Goal: Transaction & Acquisition: Purchase product/service

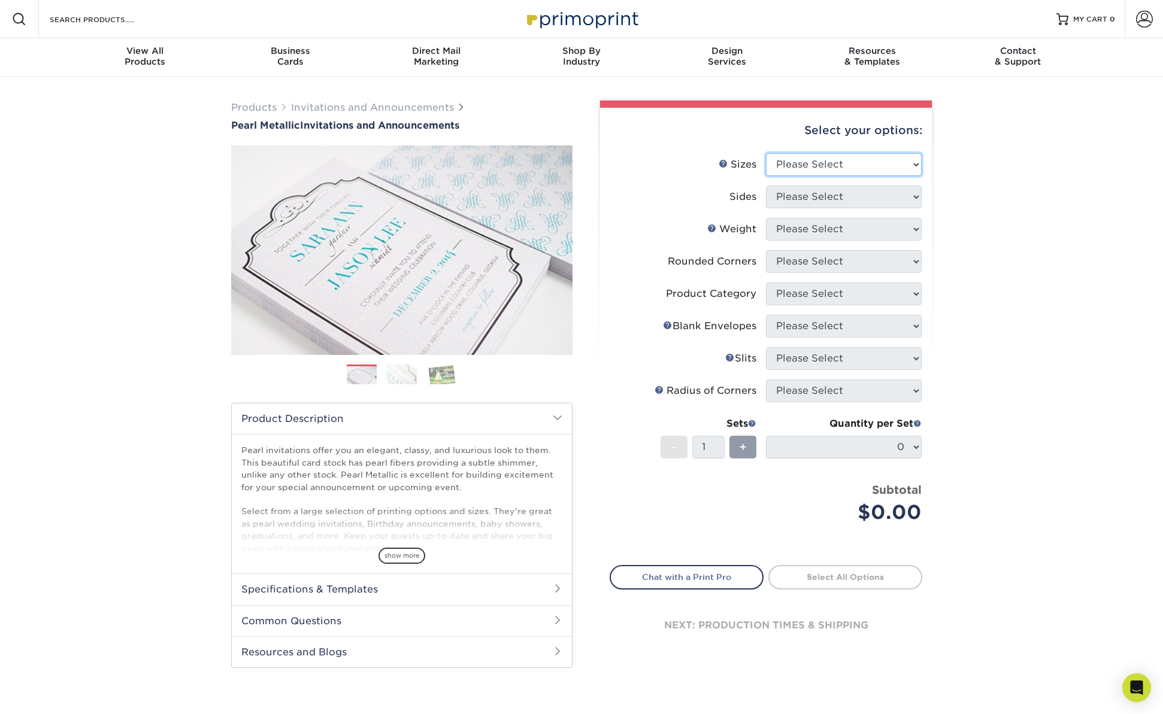
click at [876, 162] on select "Please Select 4.25" x 5.5" 4.25" x 6" 5" x 7" 5.5" x 8.5" 6" x 6"" at bounding box center [844, 164] width 156 height 23
select select "5.00x7.00"
click at [852, 196] on select "Please Select Print Both Sides Print Front Only" at bounding box center [844, 197] width 156 height 23
select select "32d3c223-f82c-492b-b915-ba065a00862f"
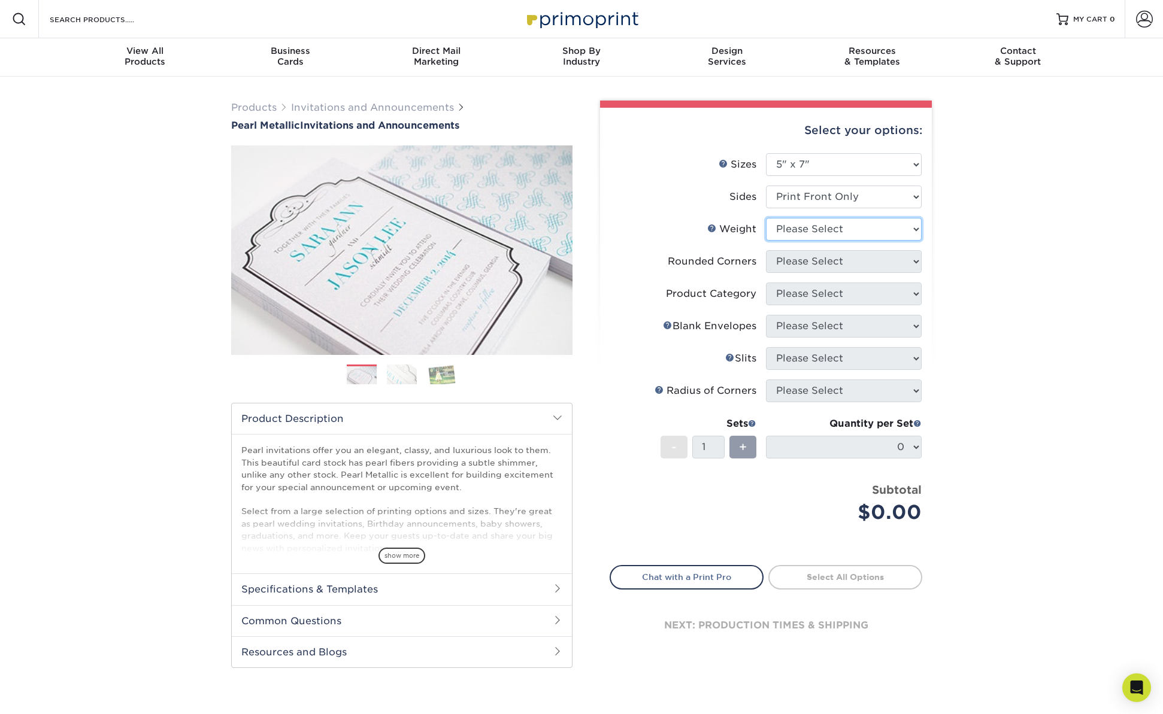
click at [867, 227] on select "Please Select 14PTPM" at bounding box center [844, 229] width 156 height 23
select select "14PTPM"
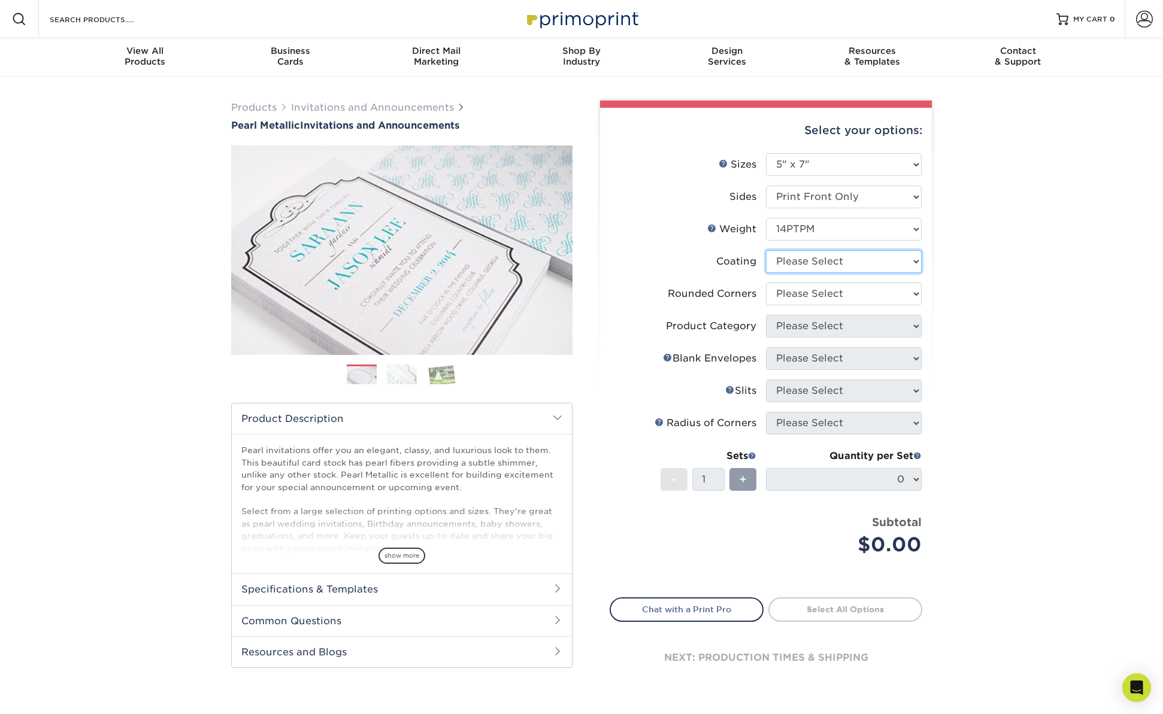
click at [882, 258] on select at bounding box center [844, 261] width 156 height 23
select select "3e7618de-abca-4bda-9f97-8b9129e913d8"
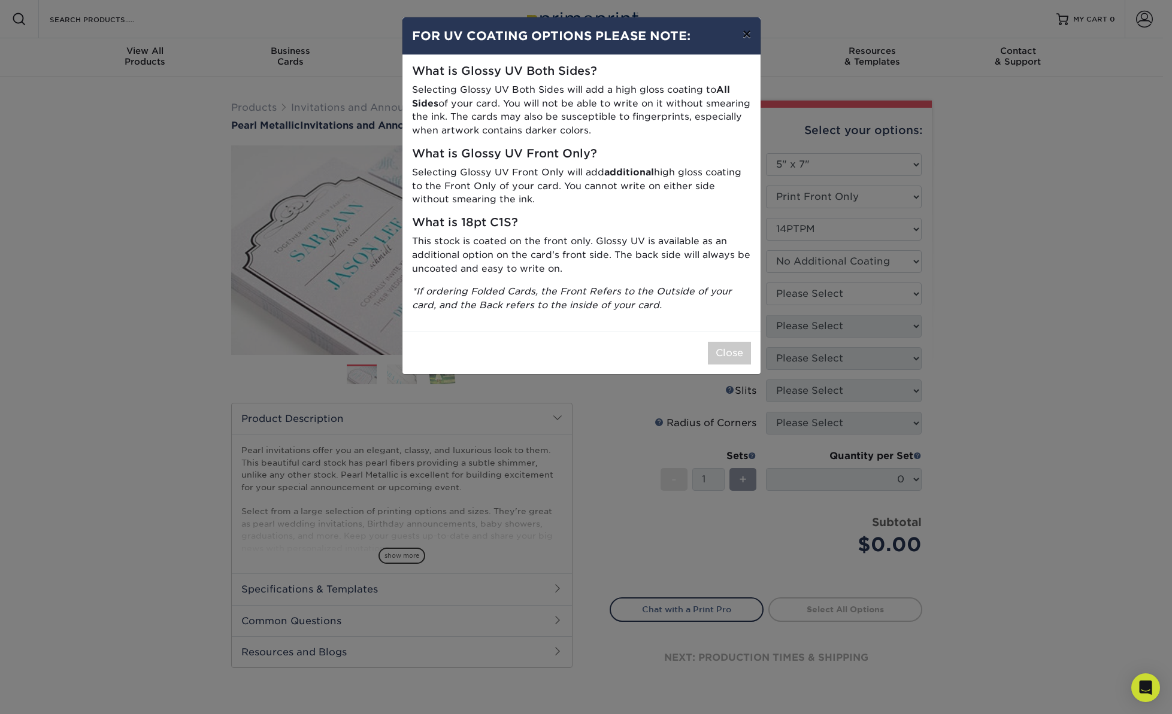
click at [744, 31] on button "×" at bounding box center [747, 34] width 28 height 34
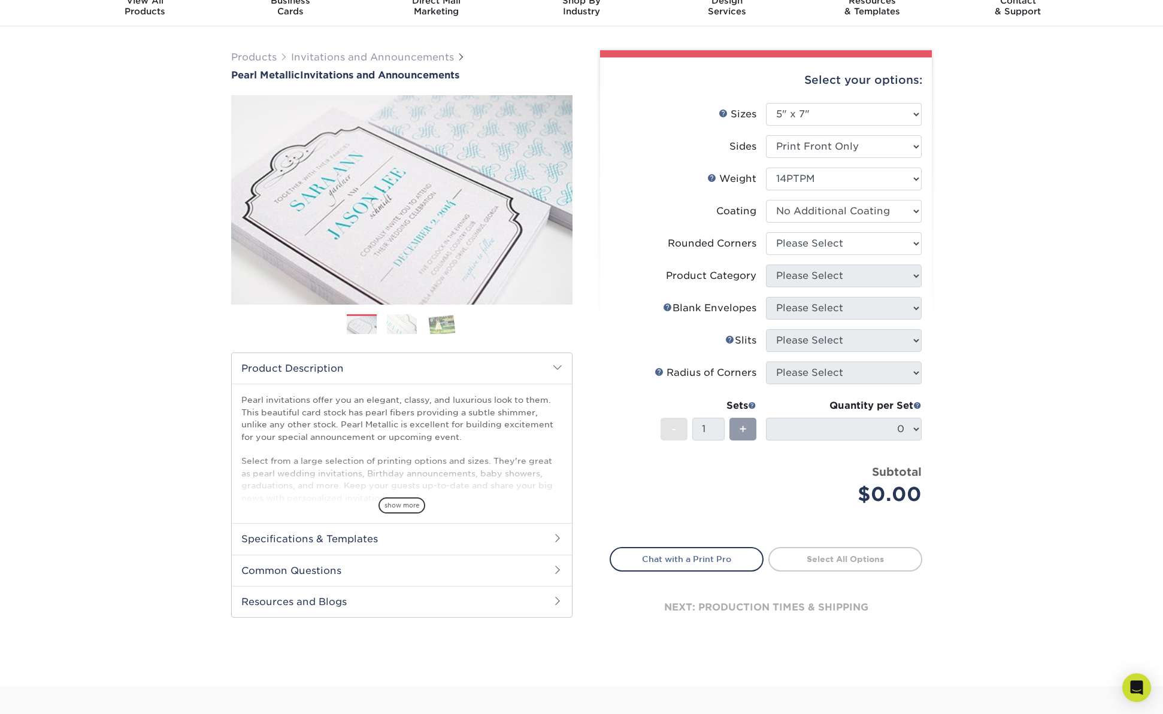
scroll to position [54, 0]
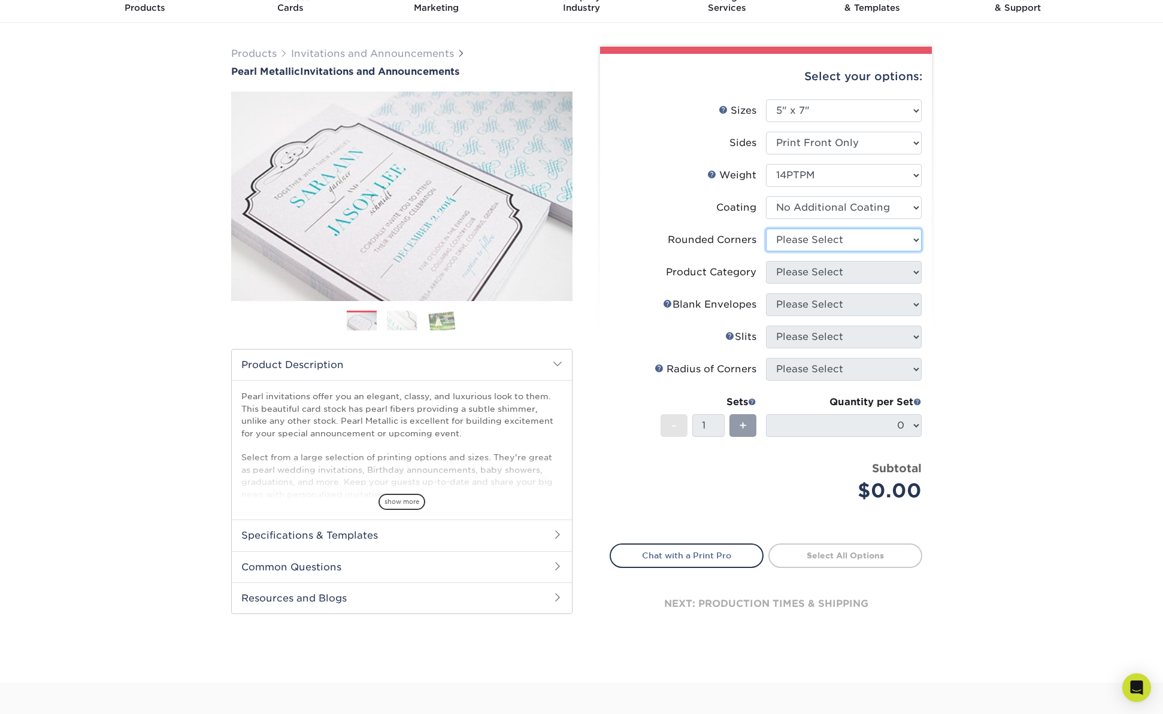
click at [900, 243] on select "Please Select Yes - Round 4 Corners No" at bounding box center [844, 240] width 156 height 23
select select "0"
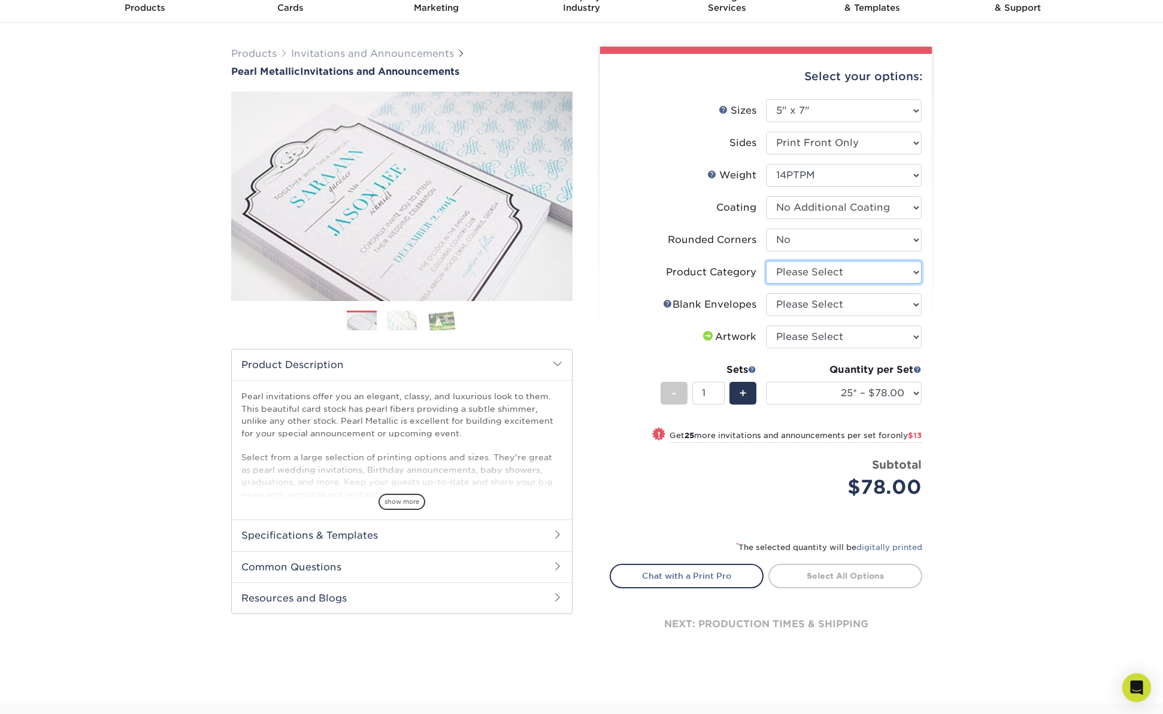
click at [906, 272] on select "Please Select Announcement Cards" at bounding box center [844, 272] width 156 height 23
click at [970, 279] on div "Products Invitations and Announcements Pearl Metallic Invitations and Announcem…" at bounding box center [581, 363] width 1163 height 681
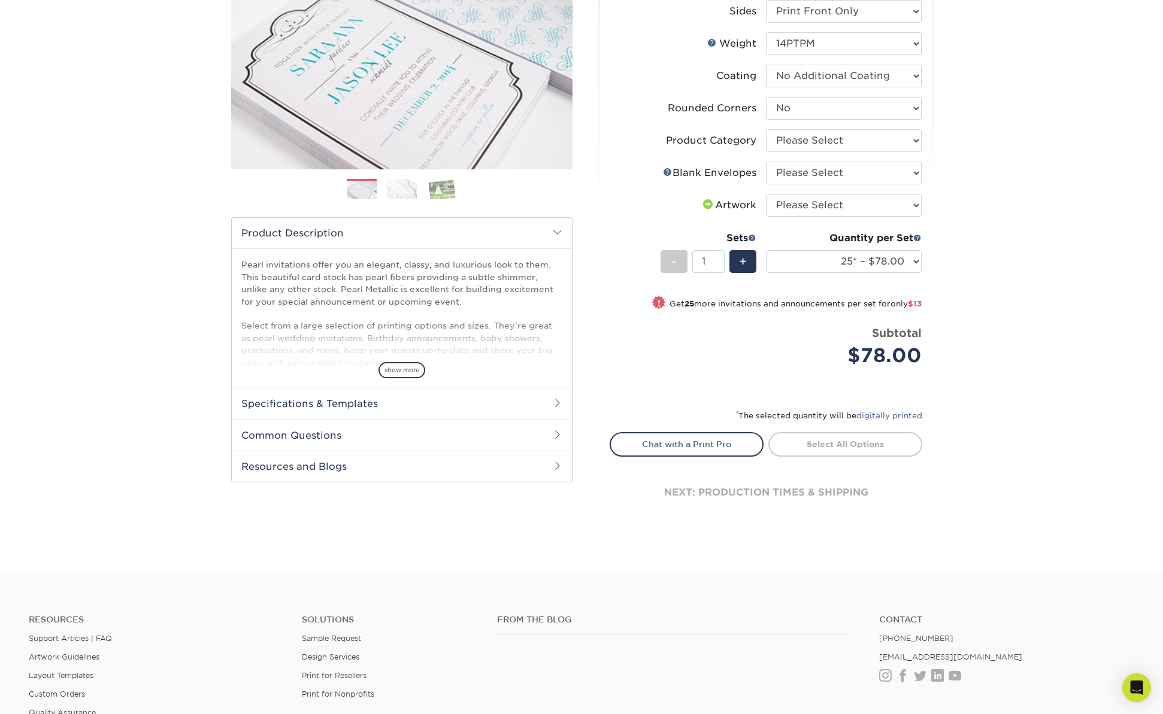
scroll to position [0, 0]
